Goal: Task Accomplishment & Management: Manage account settings

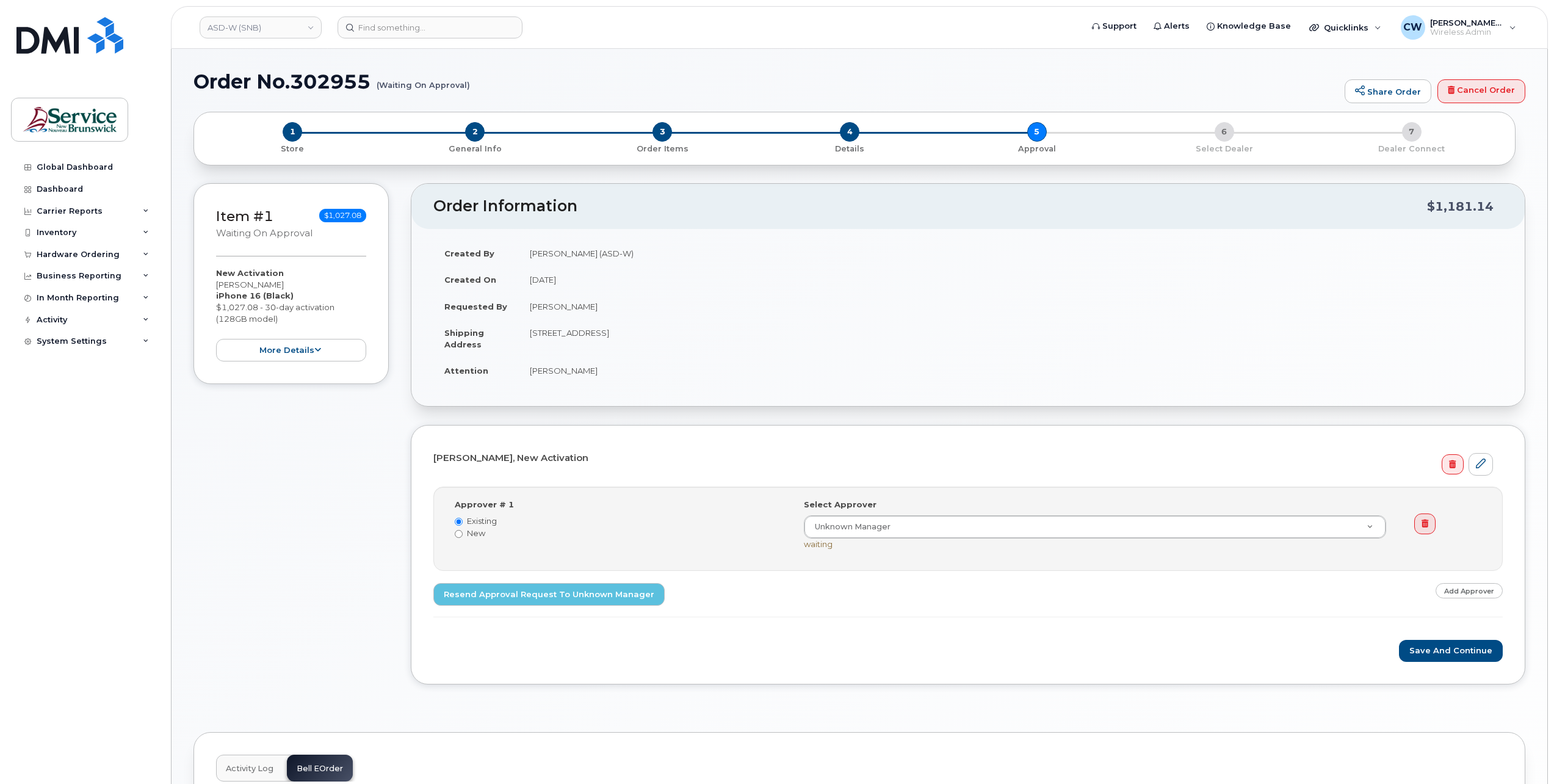
select select
drag, startPoint x: 944, startPoint y: 668, endPoint x: 928, endPoint y: 647, distance: 26.4
click at [944, 668] on div "Karen Morton, New Activation Step-by-step approvals: Unknown Manager » Approved…" at bounding box center [967, 554] width 1114 height 260
click at [1459, 646] on button "Save and Continue" at bounding box center [1450, 651] width 104 height 23
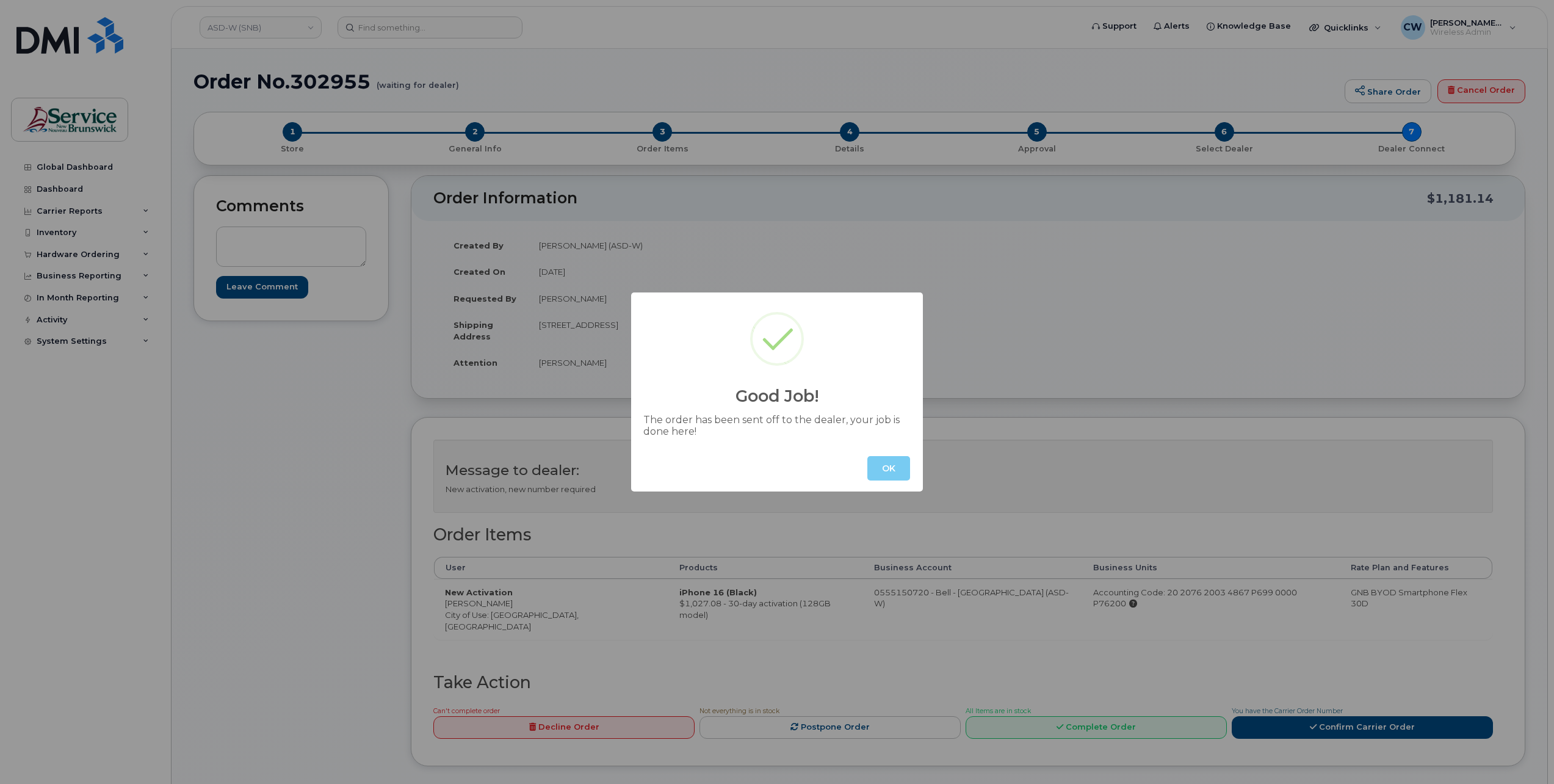
click at [891, 463] on button "OK" at bounding box center [888, 468] width 43 height 25
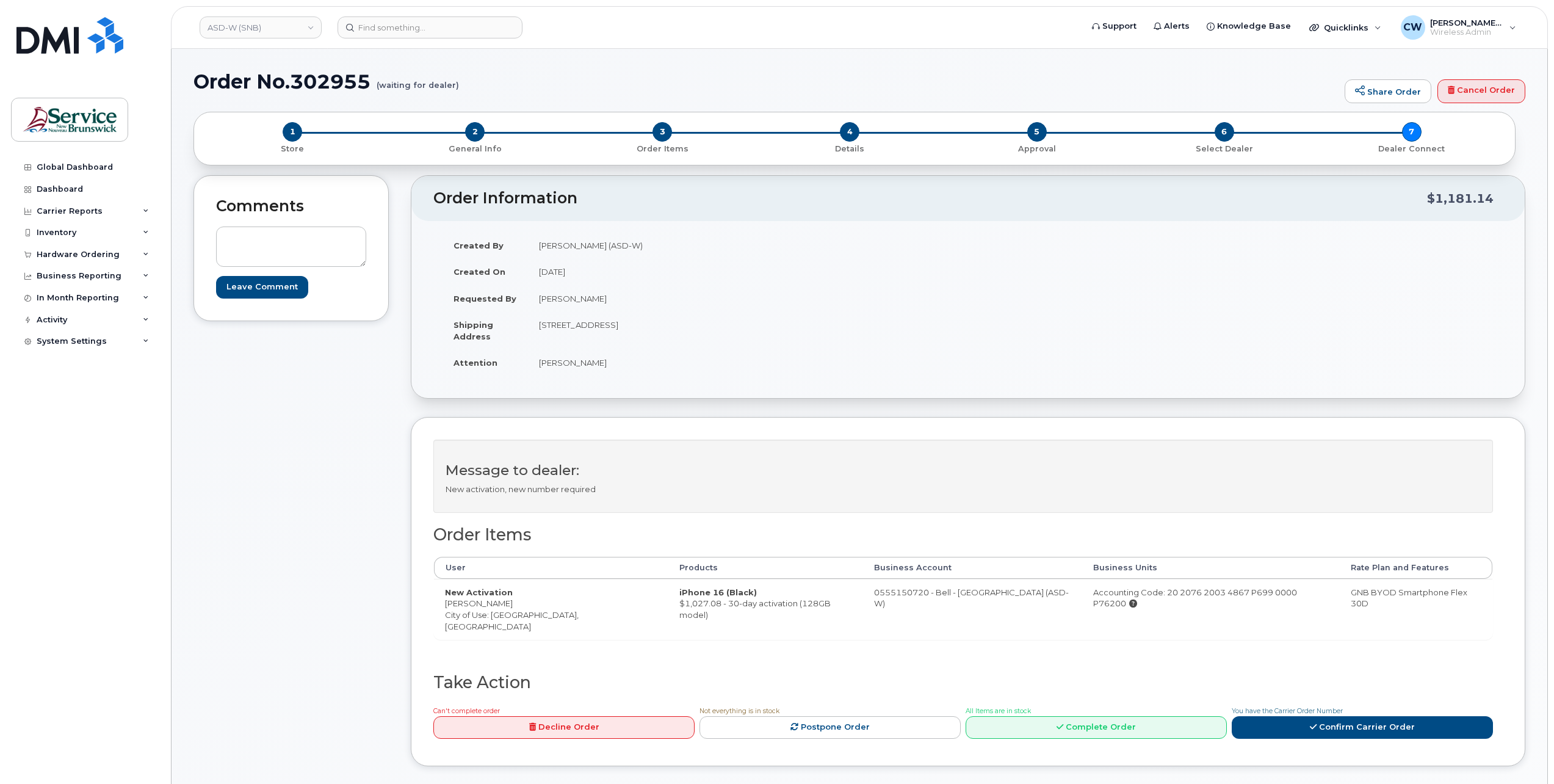
scroll to position [61, 0]
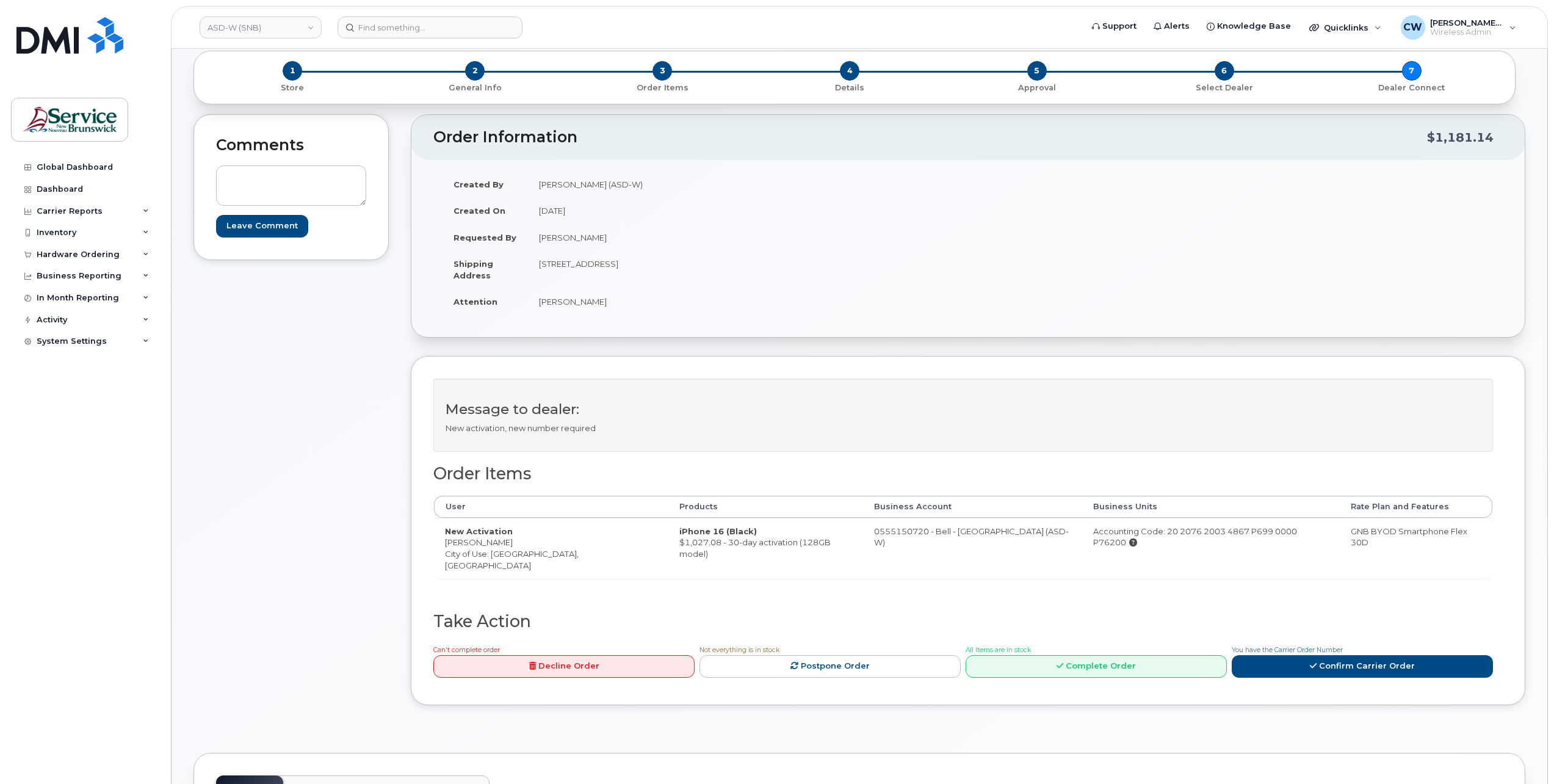
drag, startPoint x: 1357, startPoint y: 532, endPoint x: 1378, endPoint y: 542, distance: 23.3
click at [1378, 542] on td "GNB BYOD Smartphone Flex 30D" at bounding box center [1416, 548] width 152 height 61
copy td "GNB BYOD Smartphone Flex 30D"
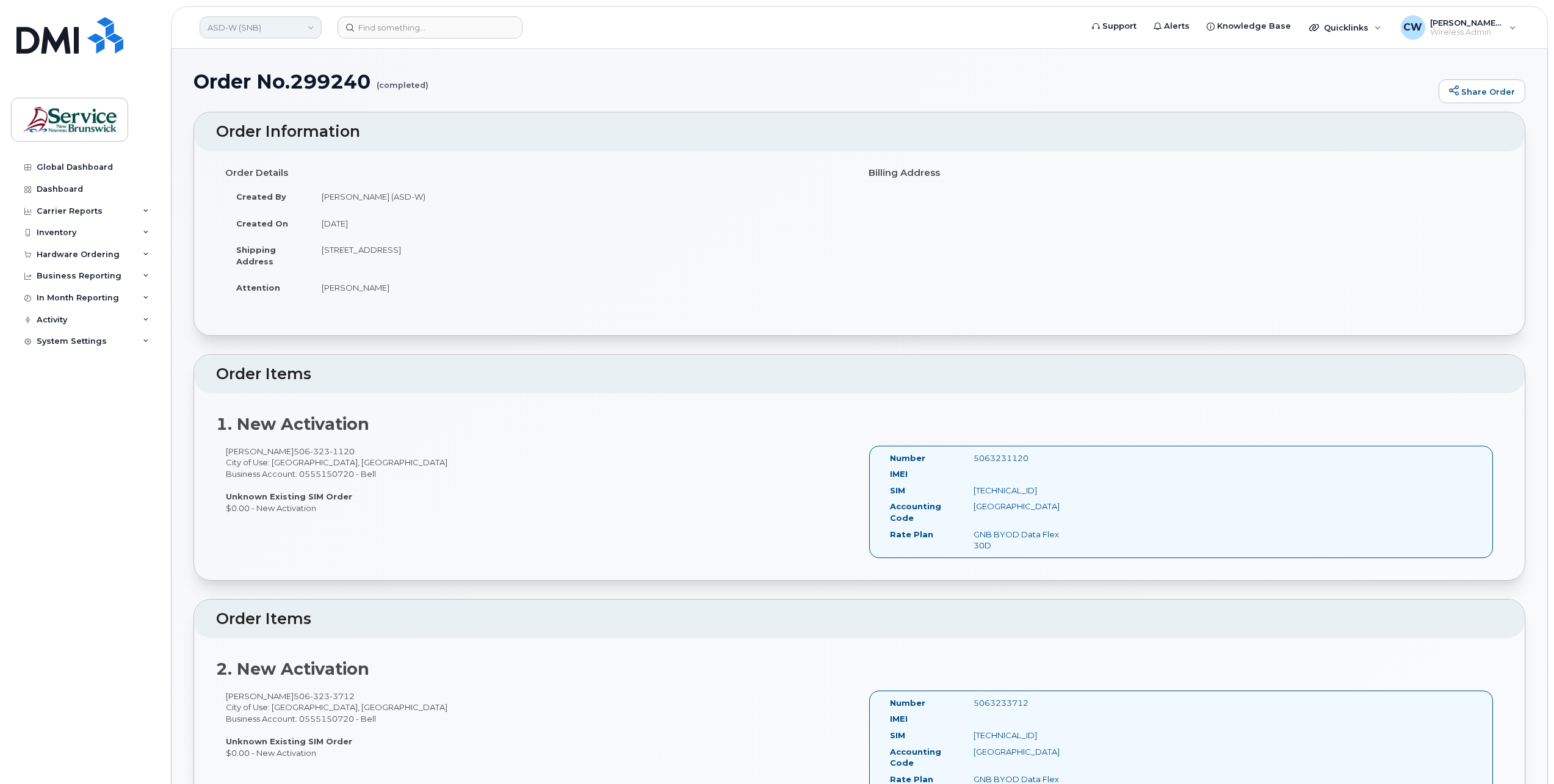
click at [311, 23] on link "ASD-W (SNB)" at bounding box center [260, 27] width 122 height 22
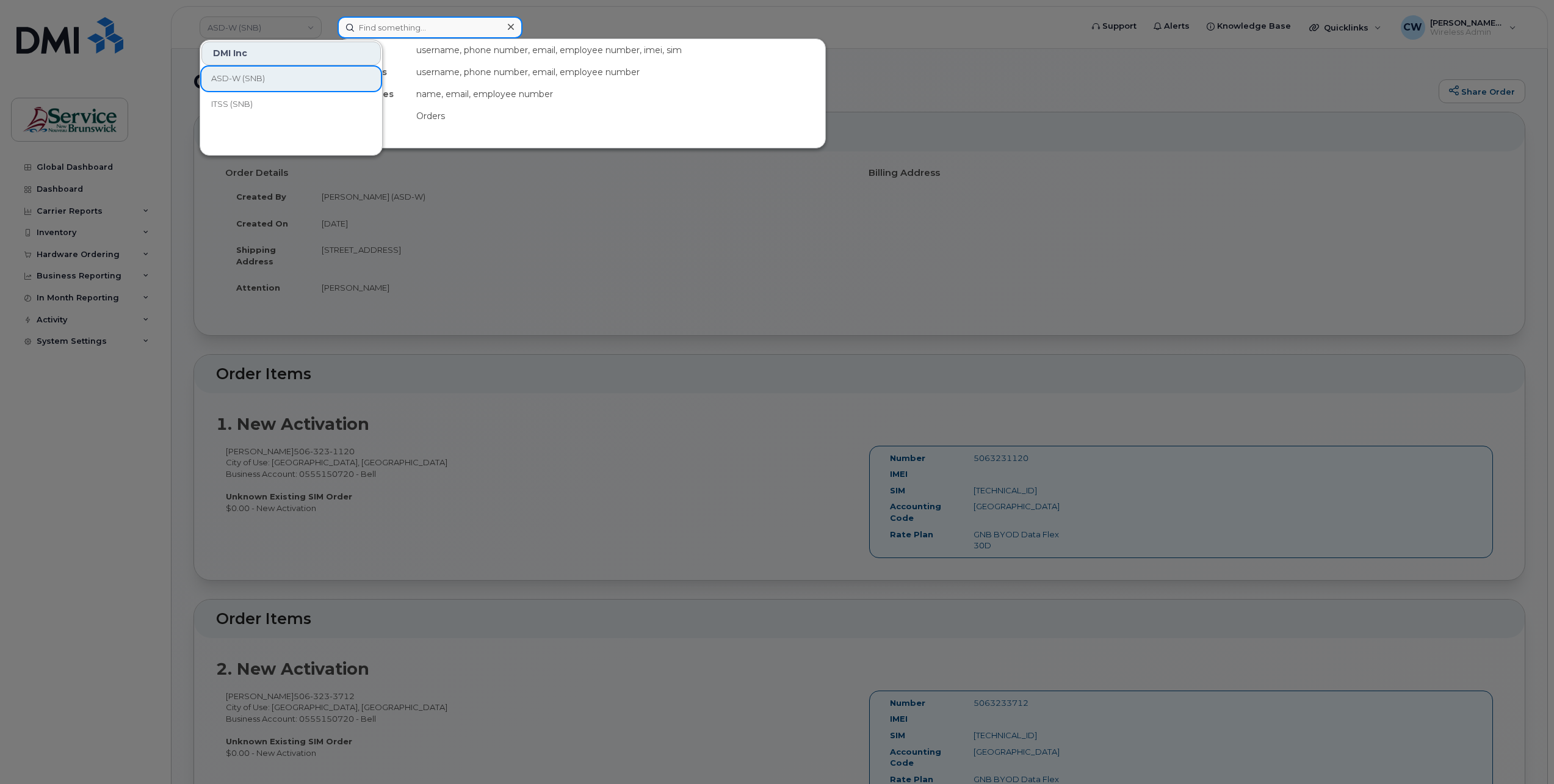
click at [457, 26] on input at bounding box center [430, 27] width 185 height 22
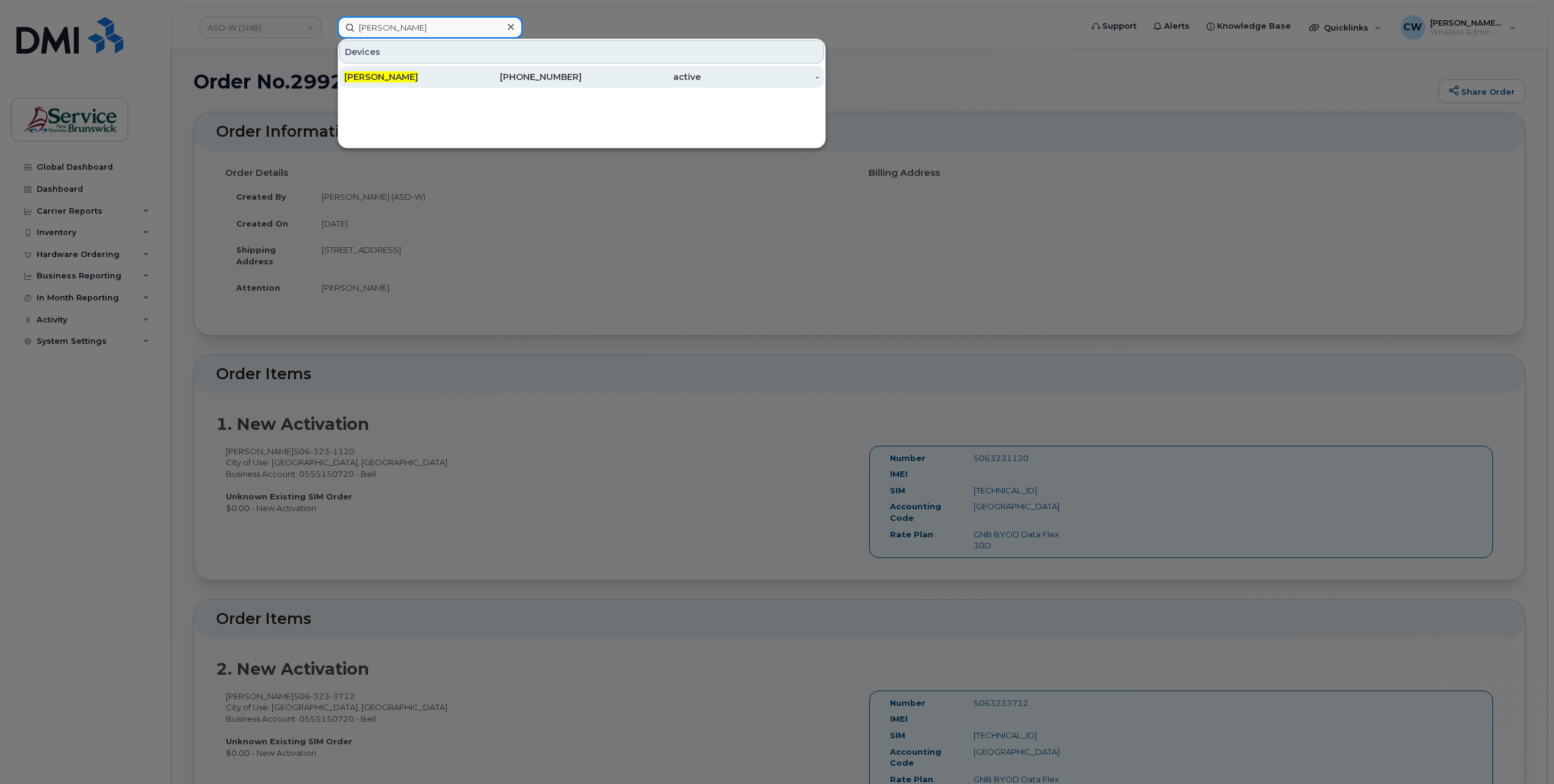
type input "derrick laskey"
click at [366, 75] on span "[PERSON_NAME]" at bounding box center [381, 77] width 74 height 11
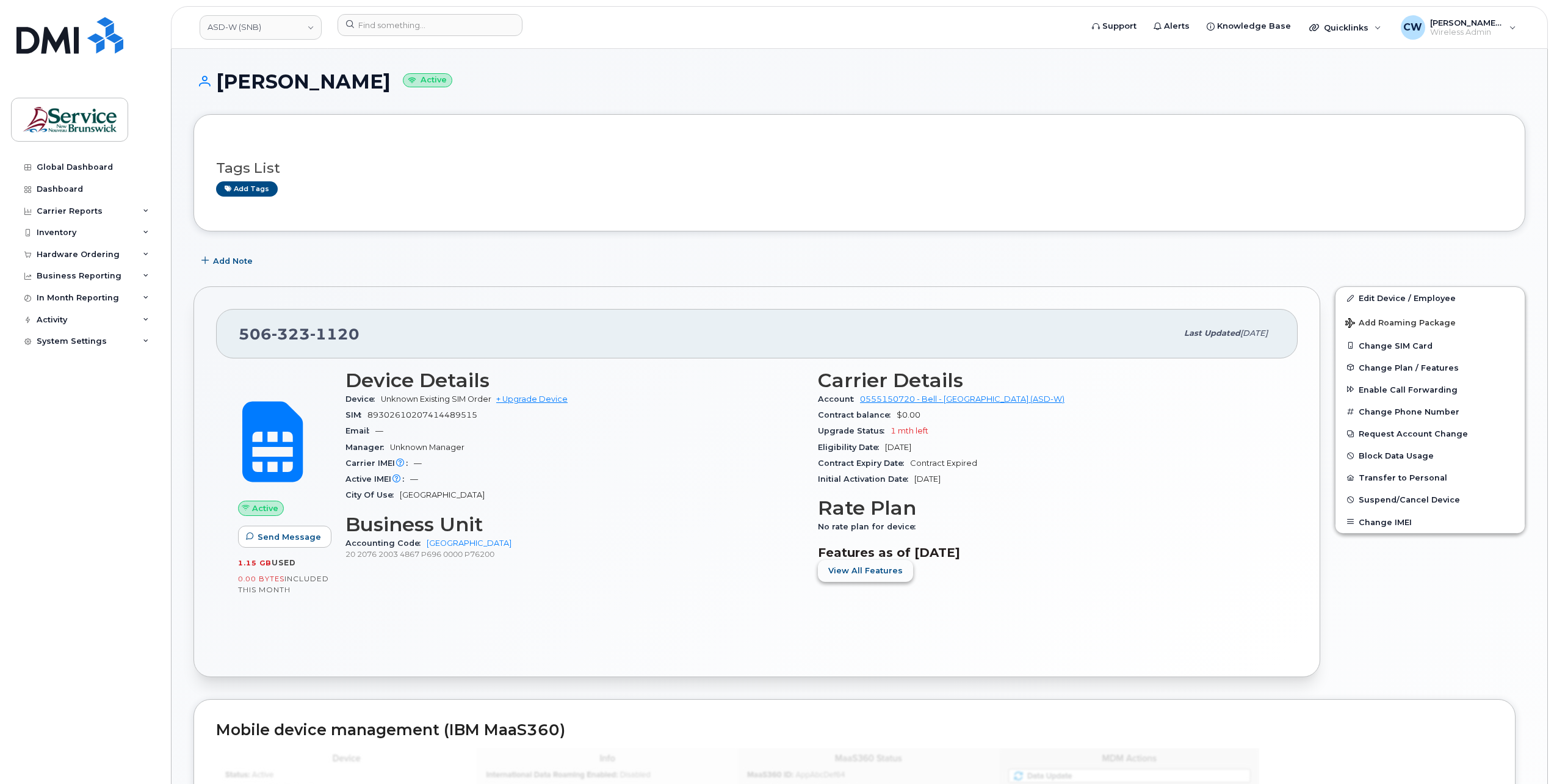
click at [876, 572] on span "View All Features" at bounding box center [865, 569] width 74 height 11
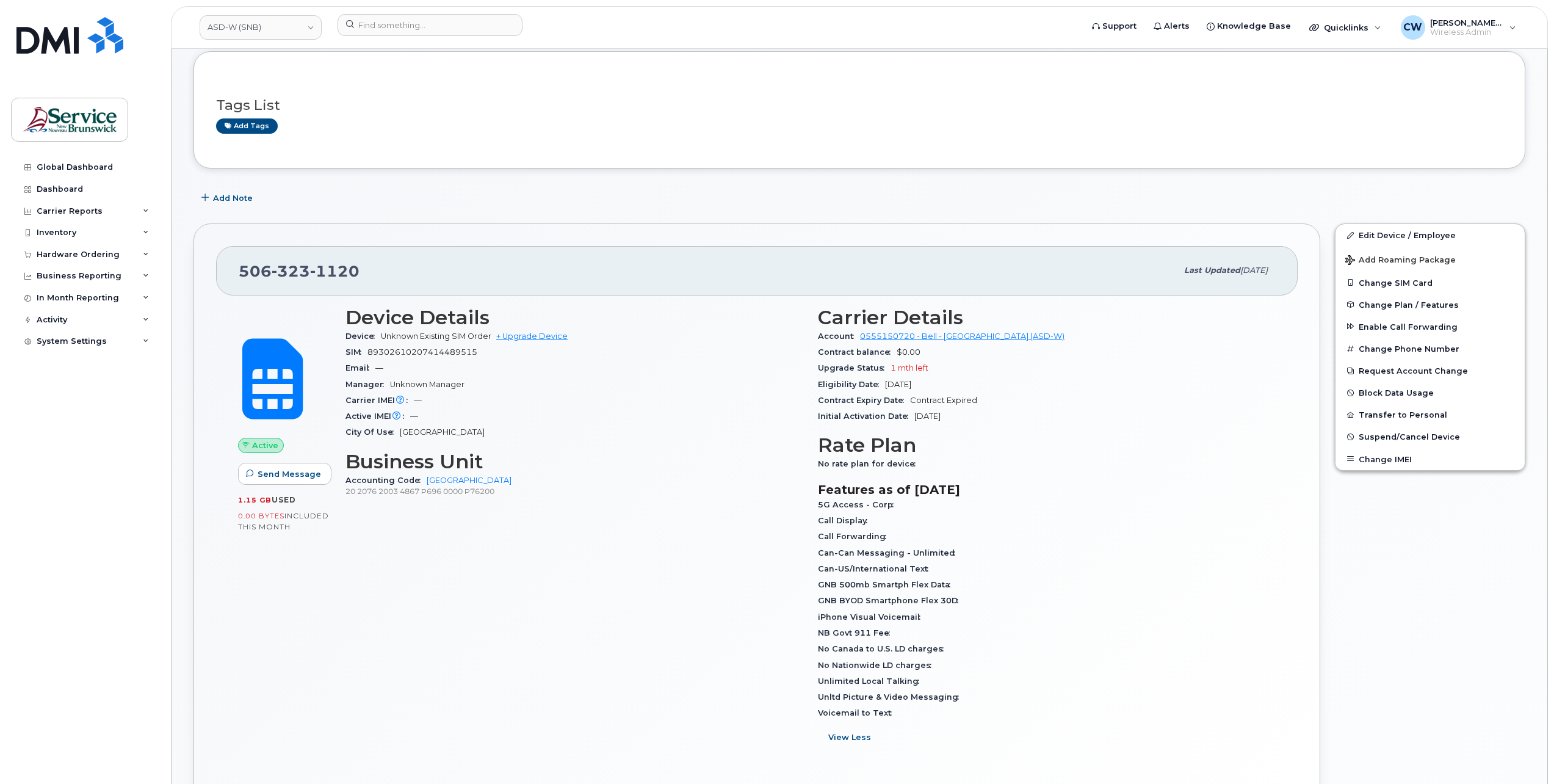
scroll to position [122, 0]
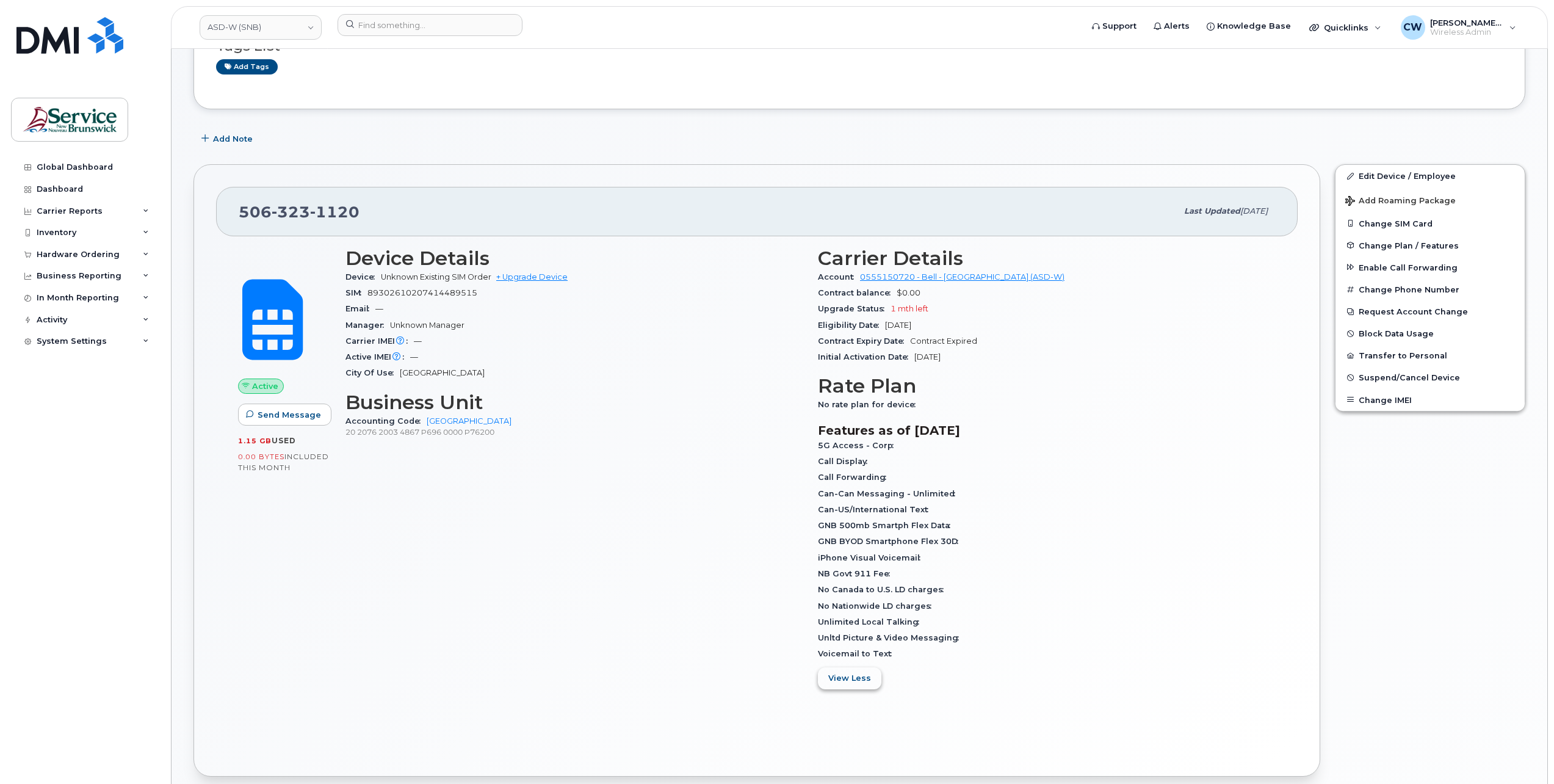
click at [852, 682] on span "View Less" at bounding box center [849, 677] width 43 height 11
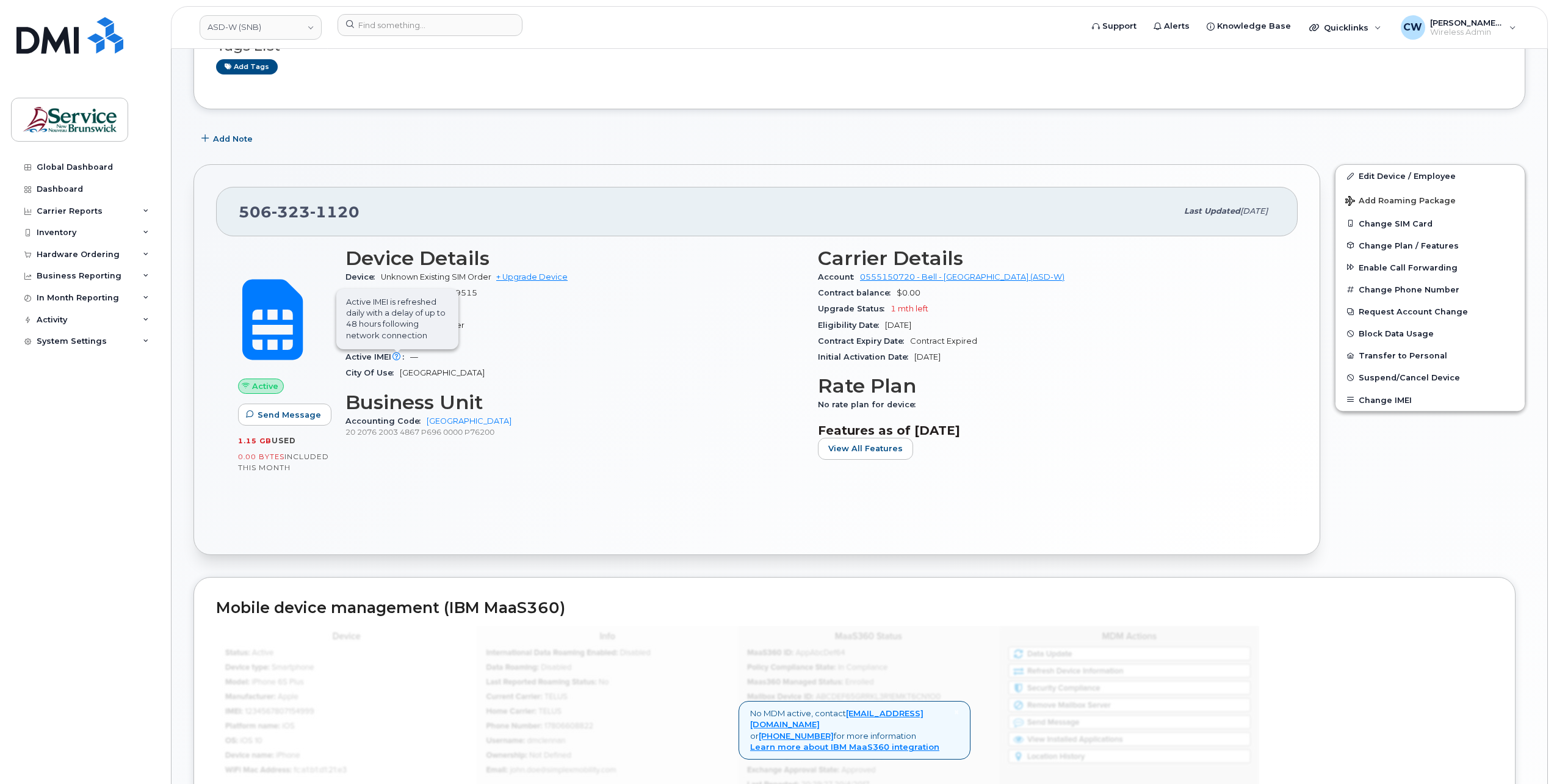
click at [398, 349] on span "Active IMEI is refreshed daily with a delay of up to 48 hours following network…" at bounding box center [397, 319] width 122 height 61
click at [1403, 245] on span "Change Plan / Features" at bounding box center [1408, 245] width 100 height 9
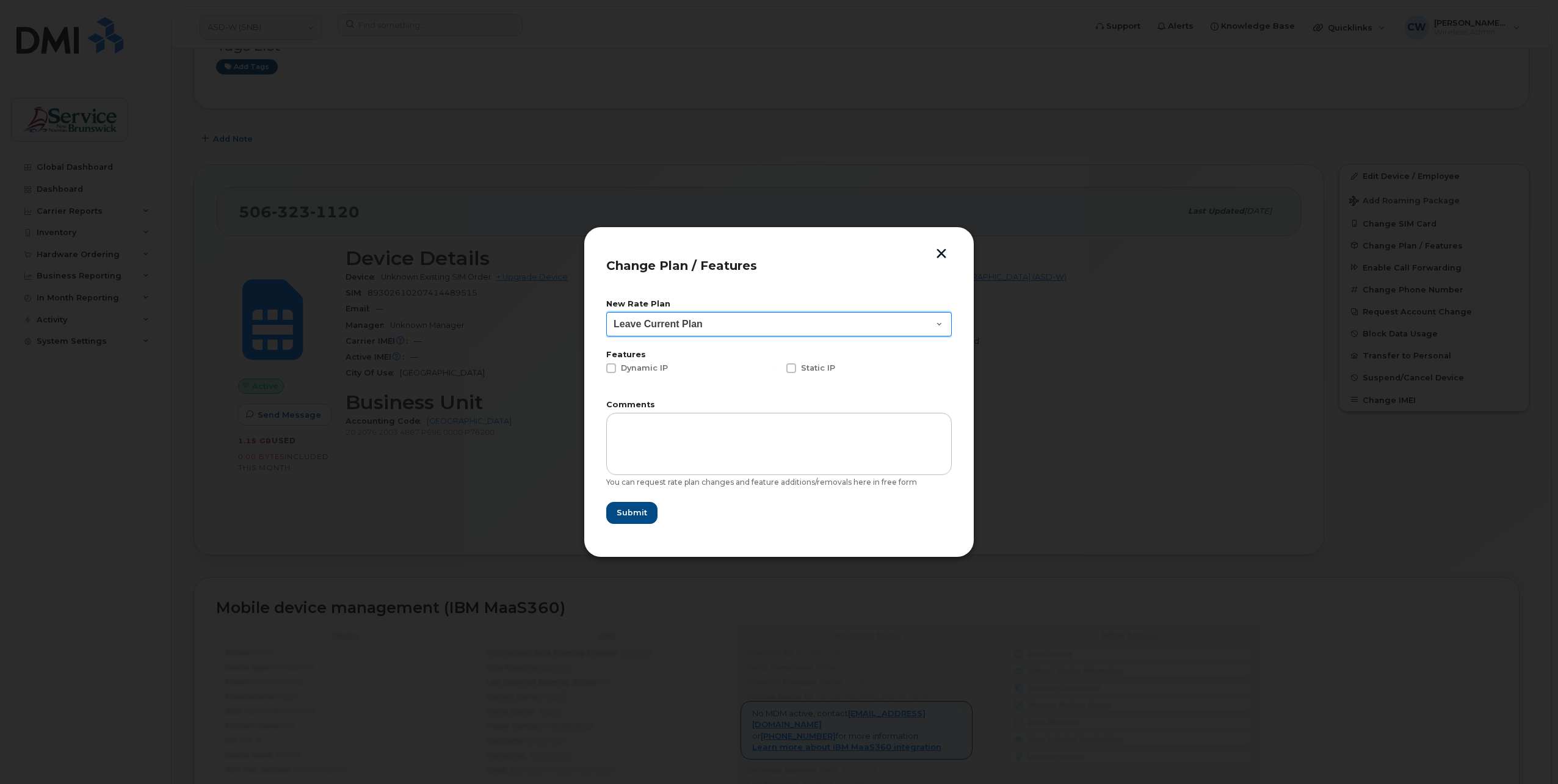
click at [942, 323] on select "Leave Current Plan GNB BYOD Data Flex 30D" at bounding box center [779, 324] width 345 height 25
click at [940, 250] on button "button" at bounding box center [941, 254] width 18 height 13
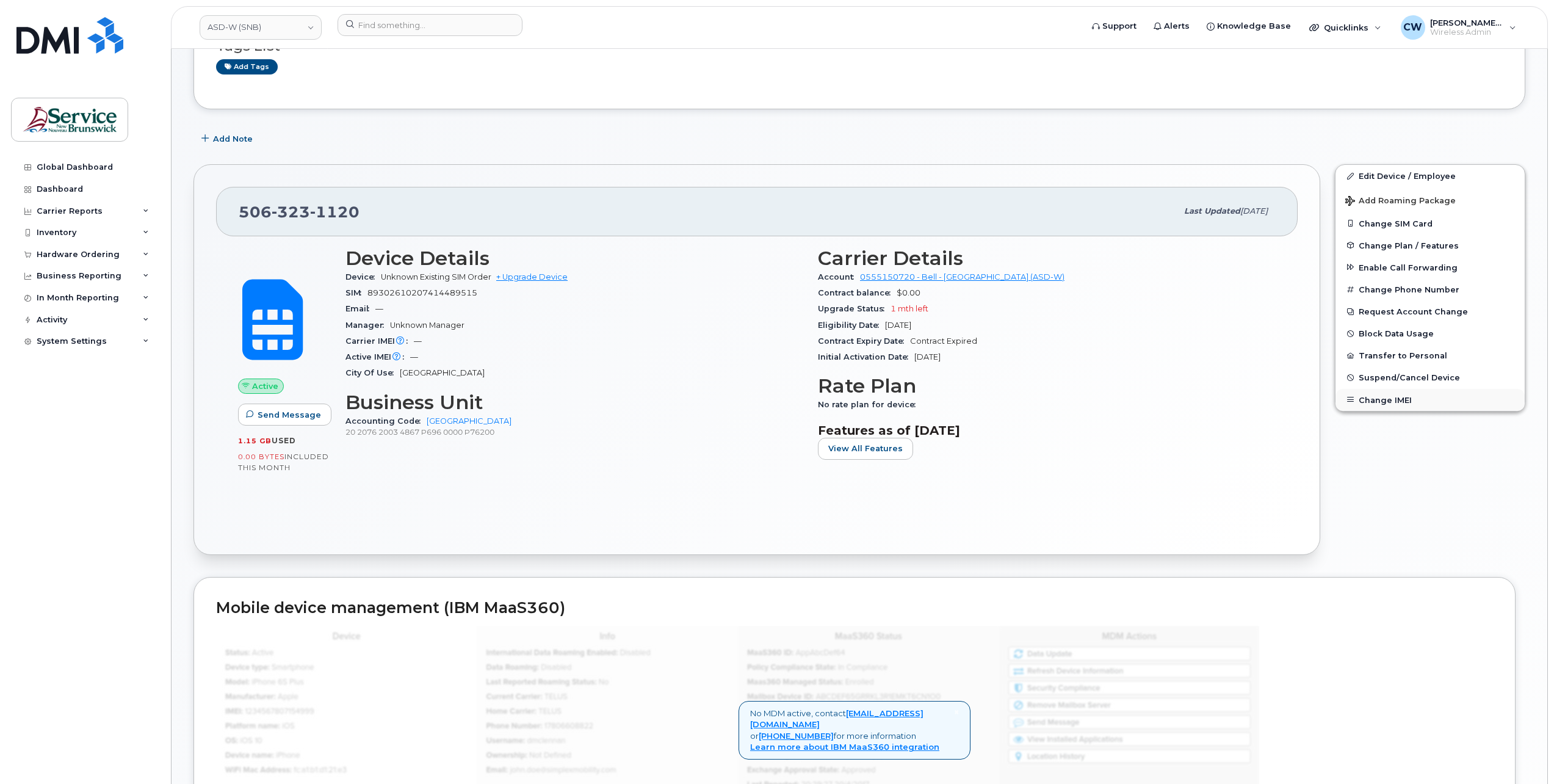
click at [1369, 398] on button "Change IMEI" at bounding box center [1430, 399] width 189 height 22
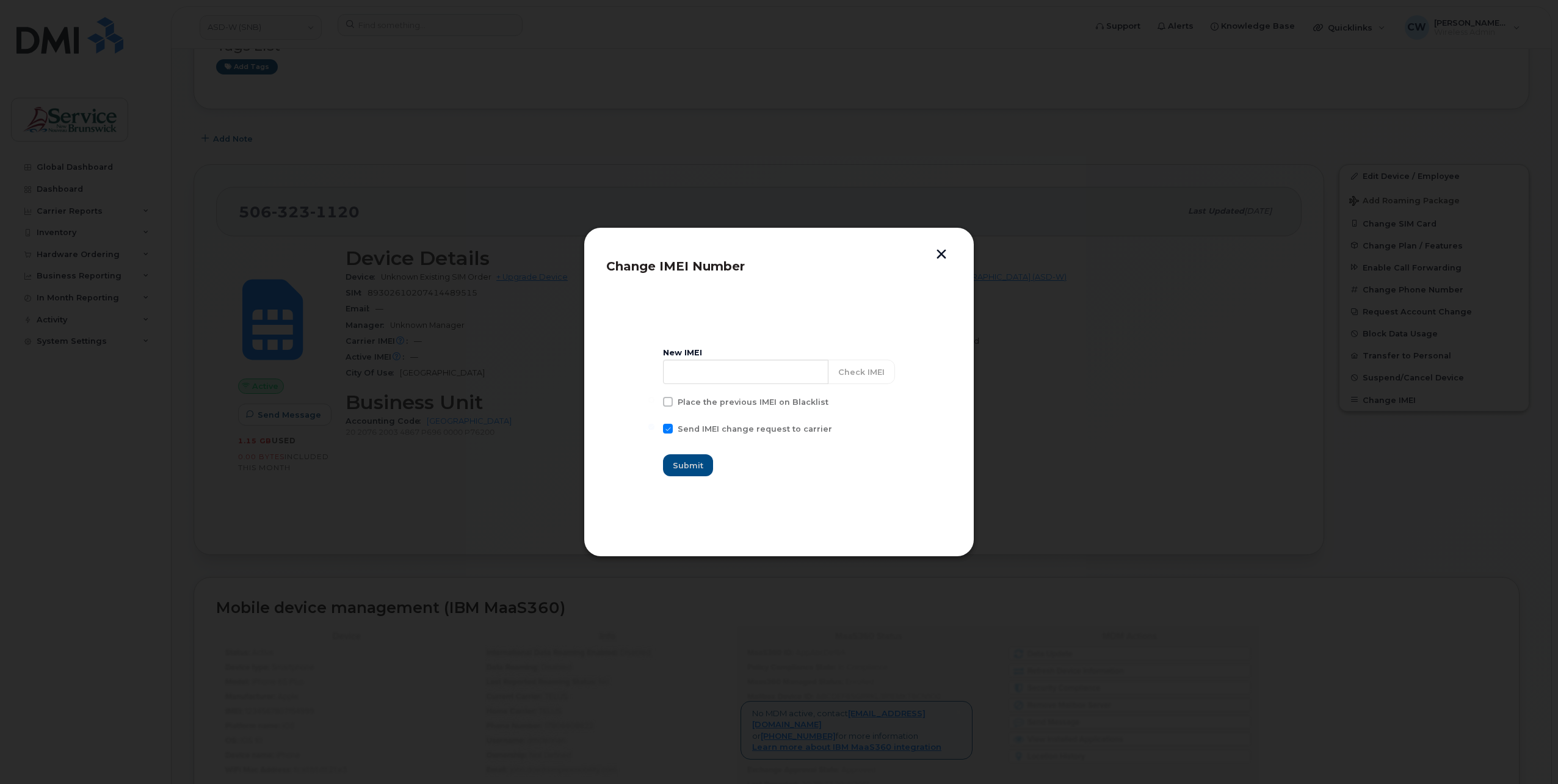
click at [943, 251] on button "button" at bounding box center [941, 255] width 18 height 13
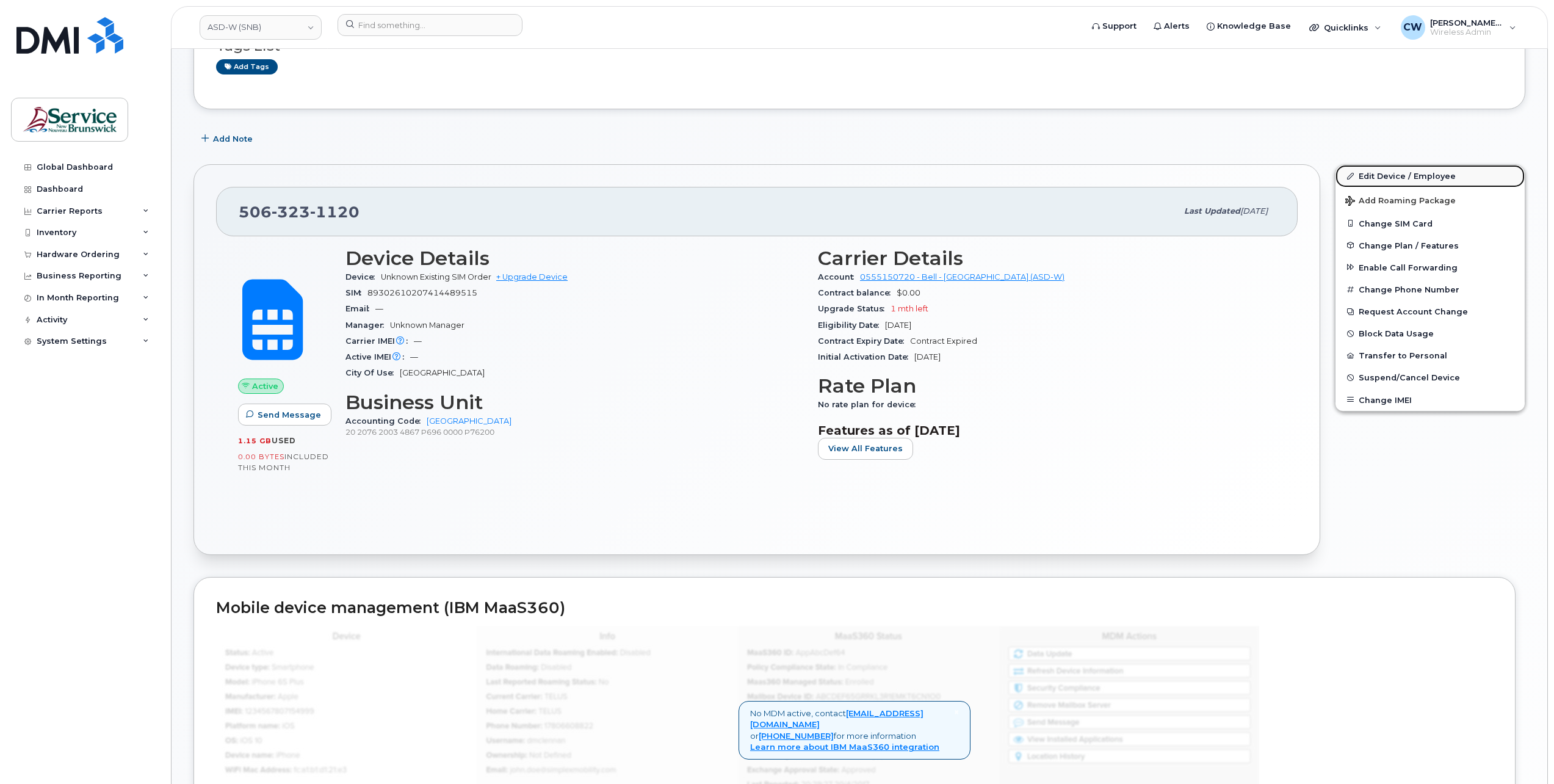
click at [1359, 179] on link "Edit Device / Employee" at bounding box center [1430, 176] width 189 height 22
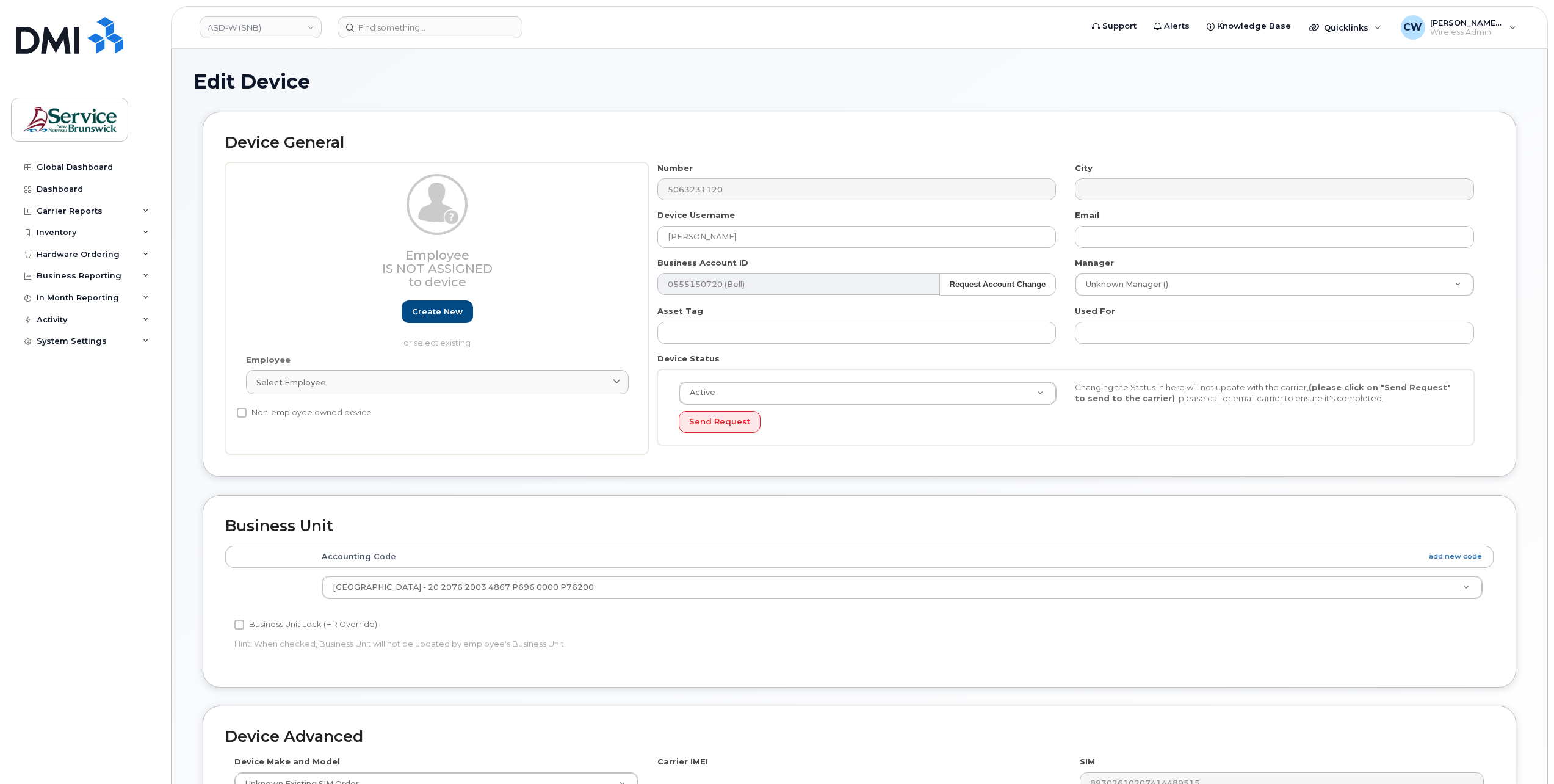
select select "35884334"
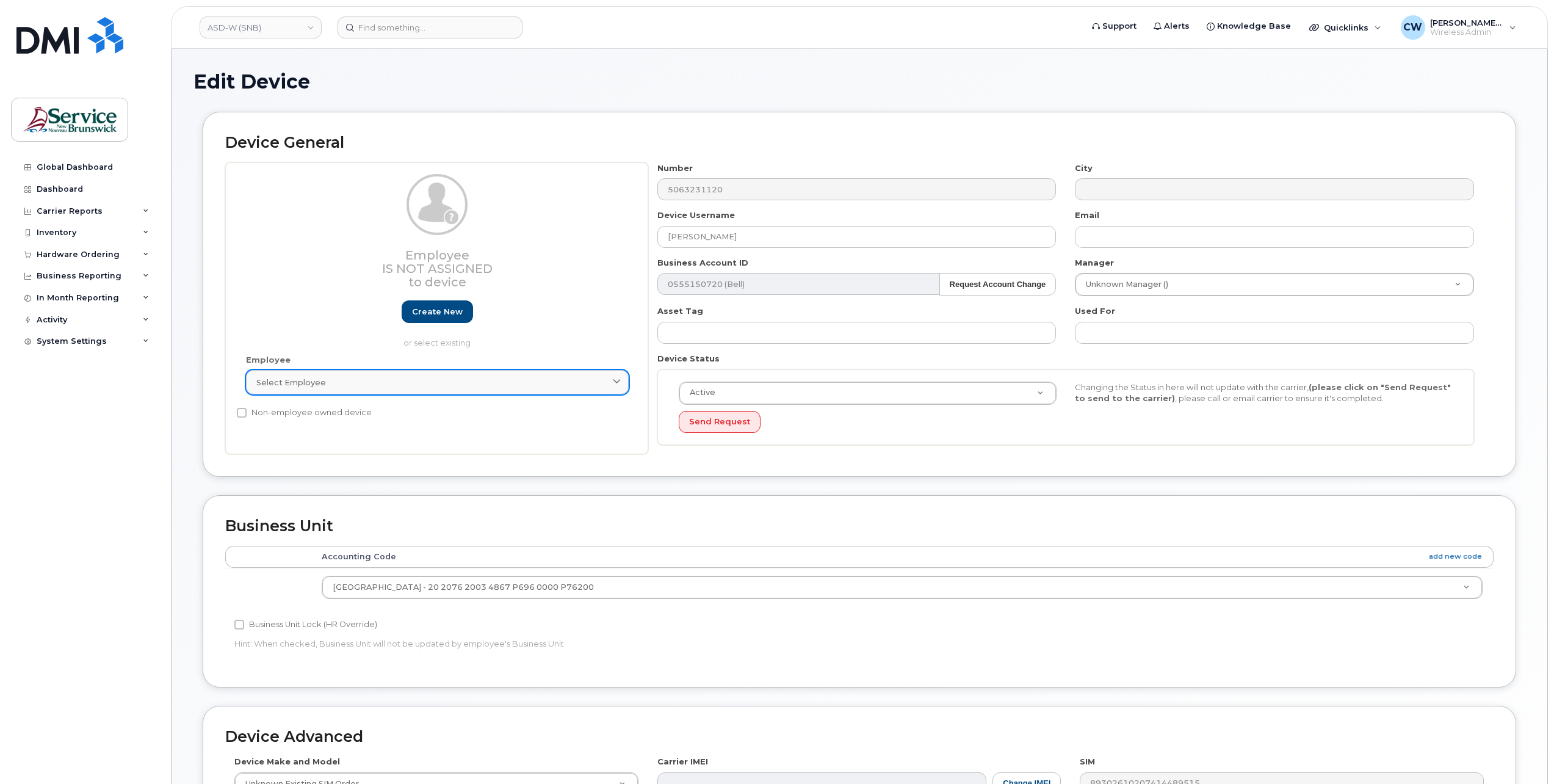
click at [620, 380] on icon at bounding box center [617, 382] width 8 height 8
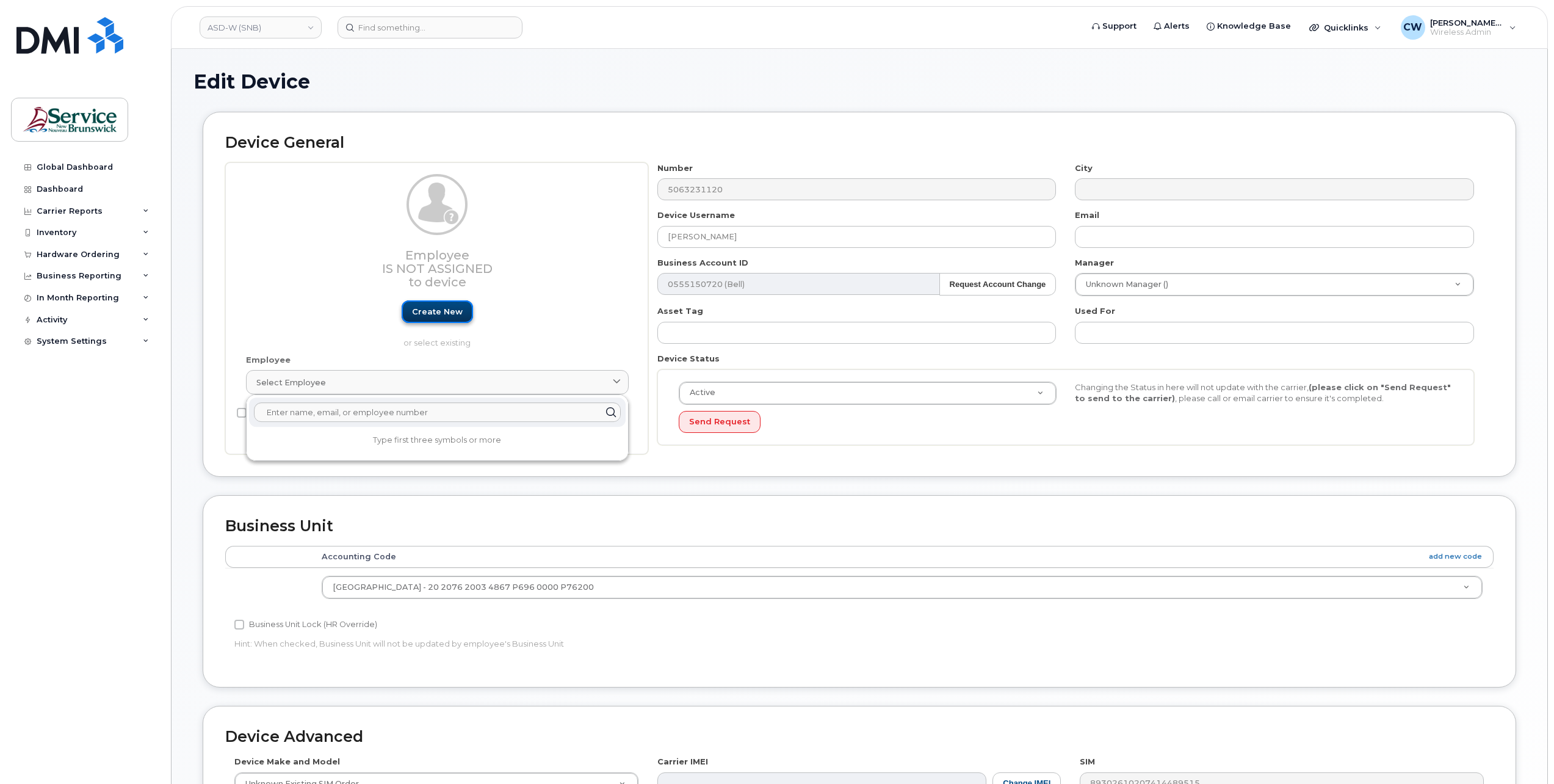
click at [434, 305] on link "Create new" at bounding box center [437, 311] width 71 height 23
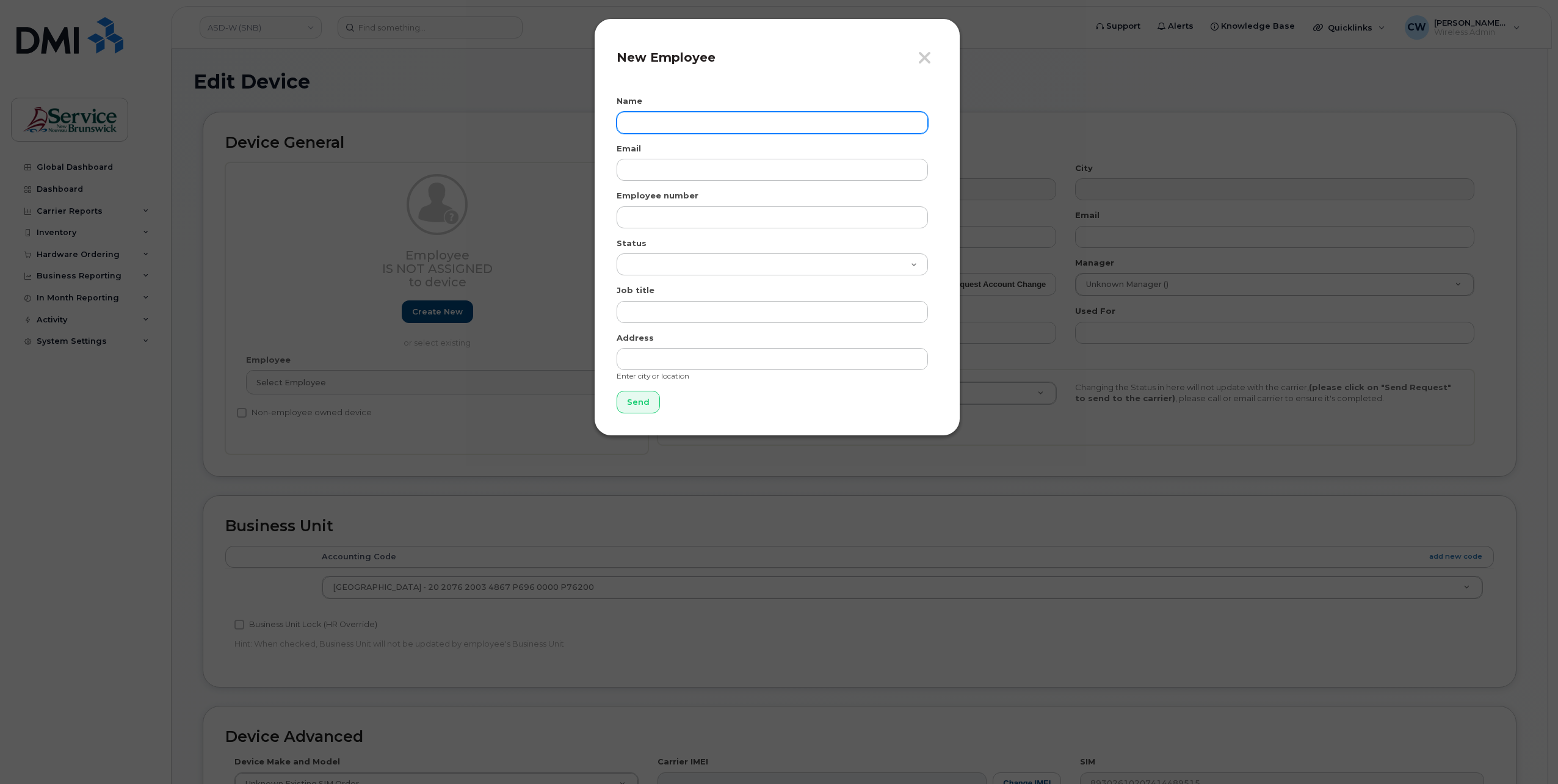
drag, startPoint x: 647, startPoint y: 119, endPoint x: 676, endPoint y: 128, distance: 30.4
click at [647, 119] on input "text" at bounding box center [772, 122] width 311 height 22
click at [928, 53] on icon "button" at bounding box center [925, 58] width 14 height 18
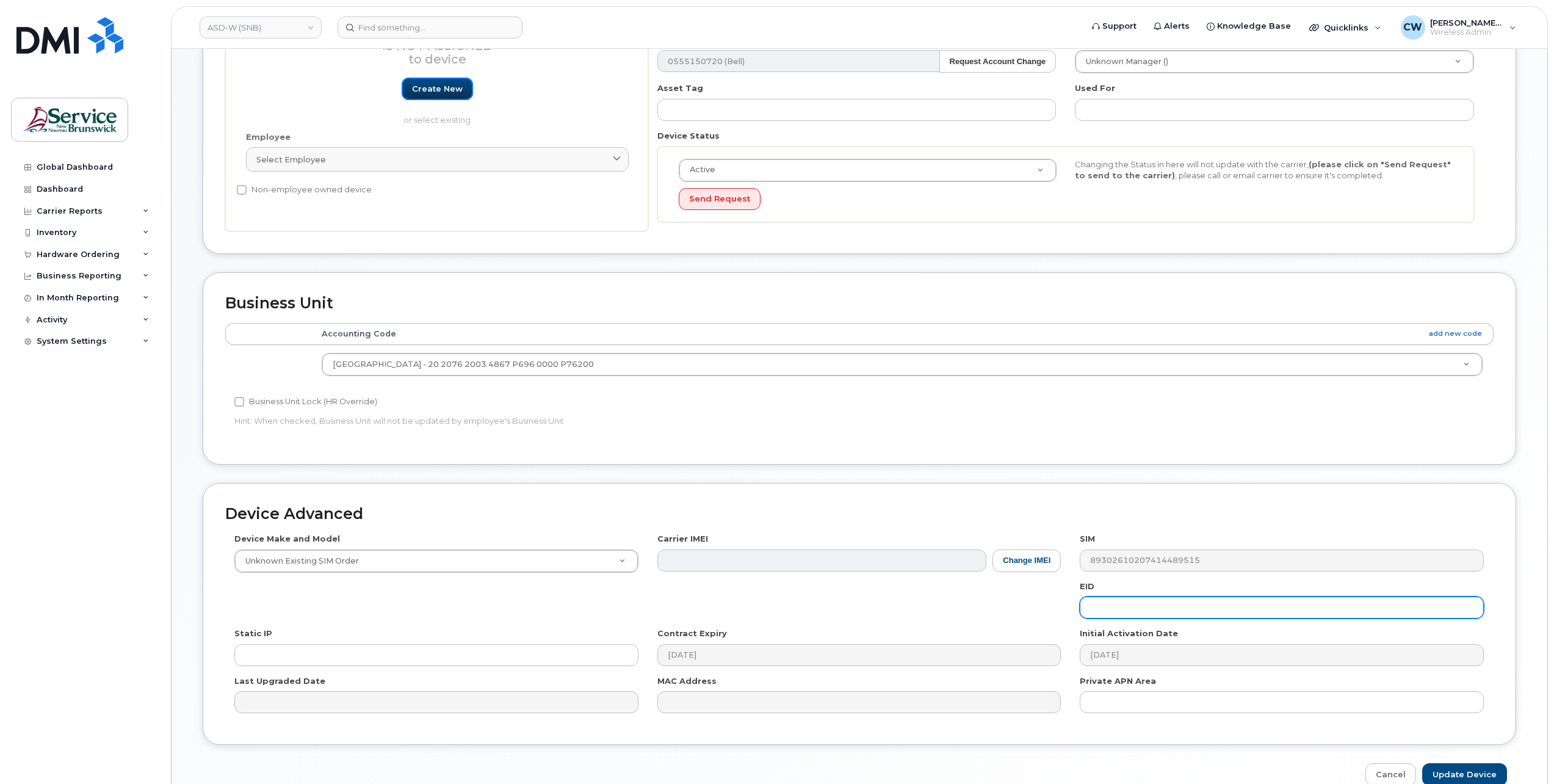
scroll to position [244, 0]
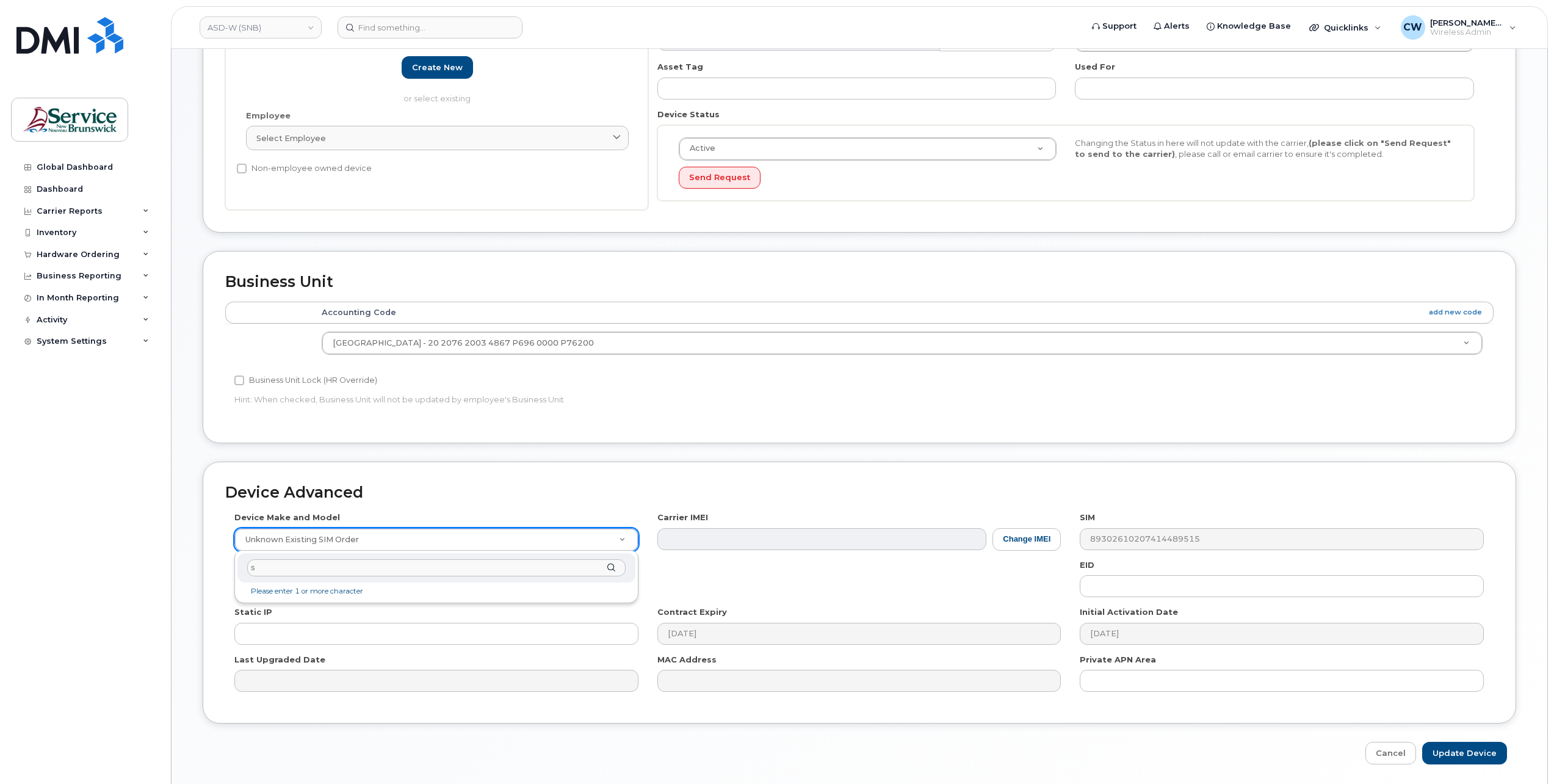
type input "se"
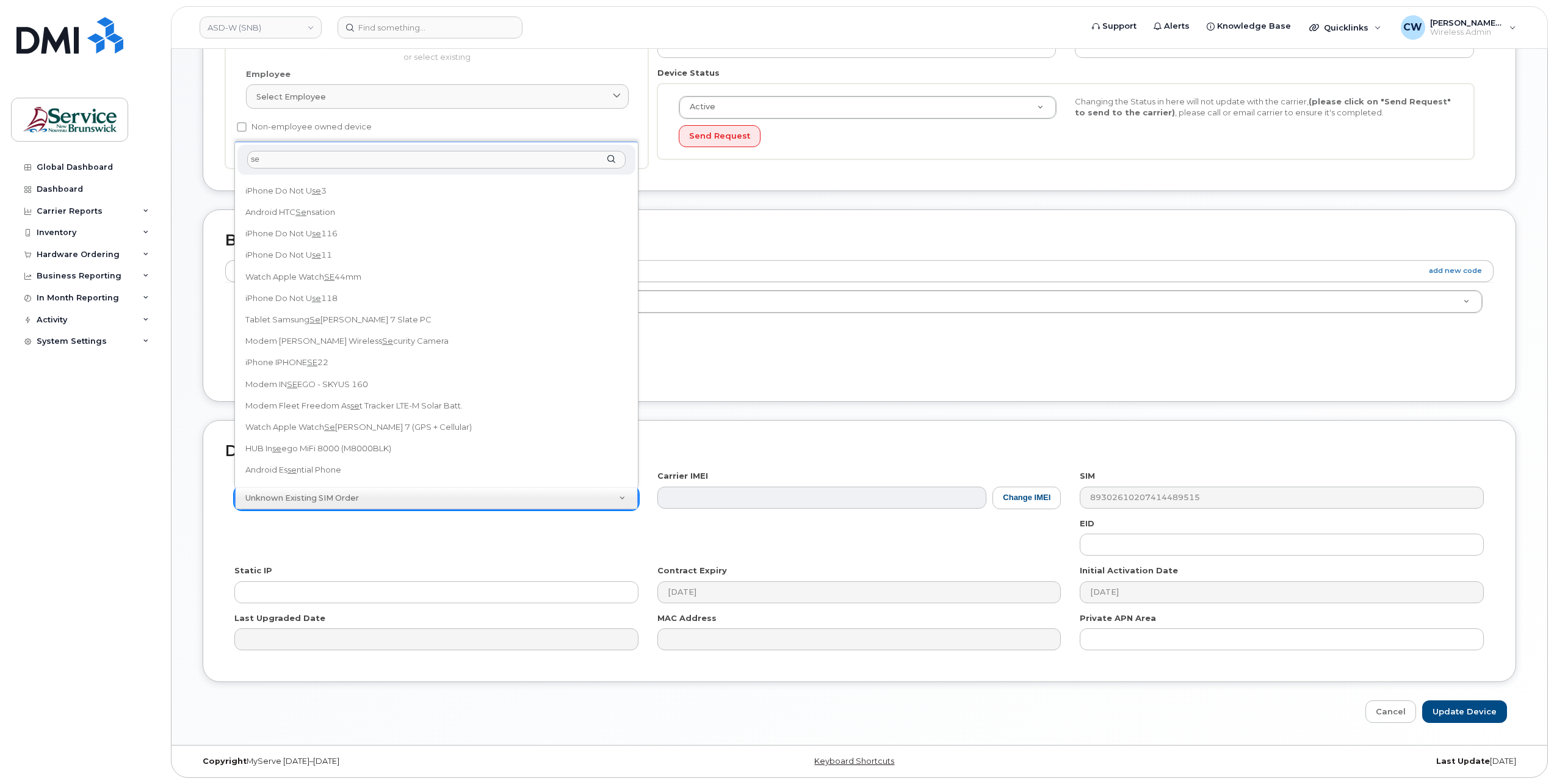
scroll to position [1466, 0]
